Goal: Book appointment/travel/reservation

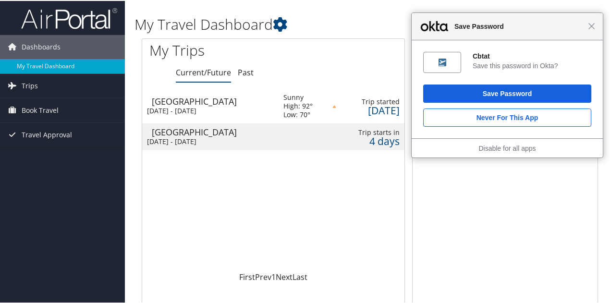
click at [592, 30] on div "Close Save Password" at bounding box center [507, 25] width 191 height 27
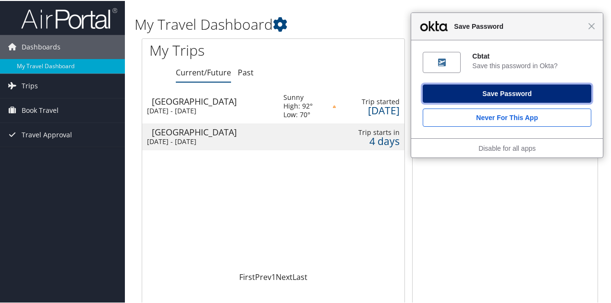
click at [527, 90] on button "Save Password" at bounding box center [507, 93] width 169 height 18
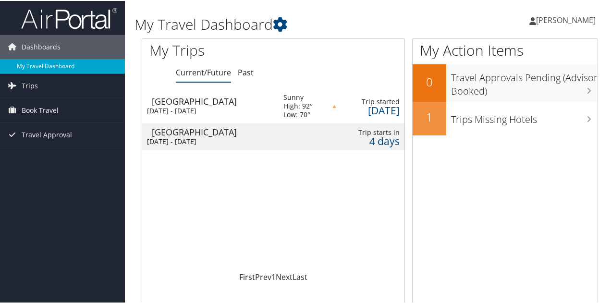
click at [311, 190] on div "Loading... [GEOGRAPHIC_DATA] [DATE] - [DATE] Sunny High: 92° Low: 70° Trip star…" at bounding box center [273, 179] width 262 height 183
click at [40, 110] on span "Book Travel" at bounding box center [40, 110] width 37 height 24
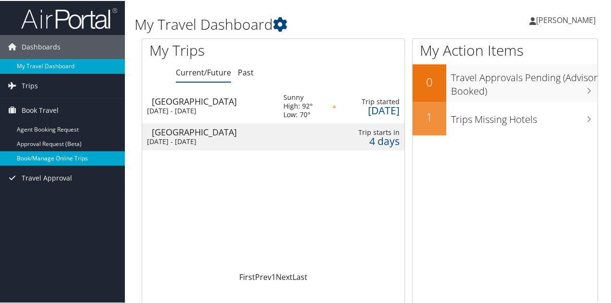
click at [45, 156] on link "Book/Manage Online Trips" at bounding box center [62, 157] width 125 height 14
